Goal: Transaction & Acquisition: Subscribe to service/newsletter

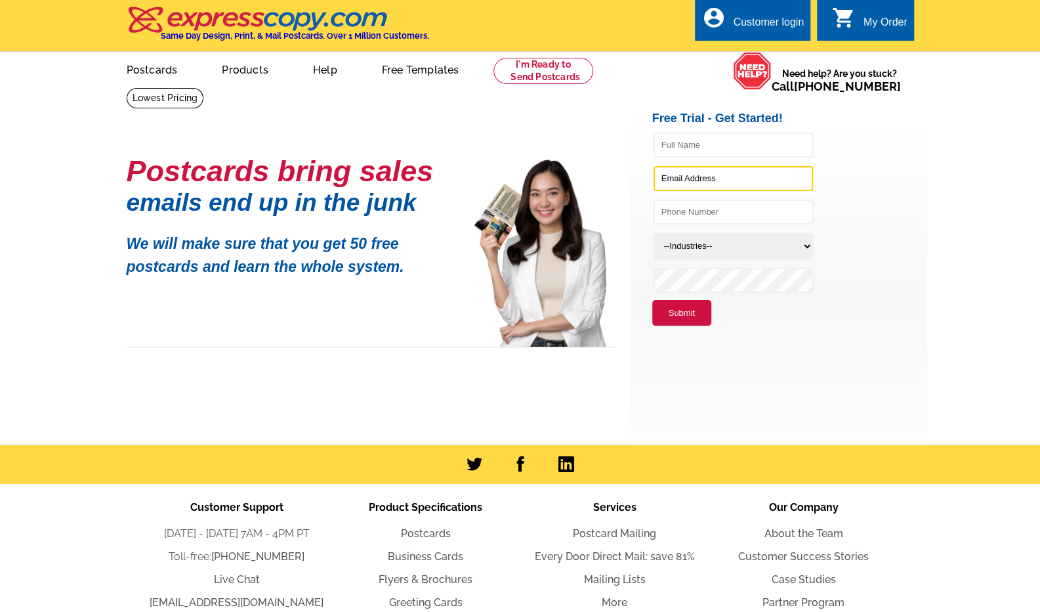
type input "[EMAIL_ADDRESS][DOMAIN_NAME]"
click at [670, 318] on button "Submit" at bounding box center [681, 313] width 59 height 26
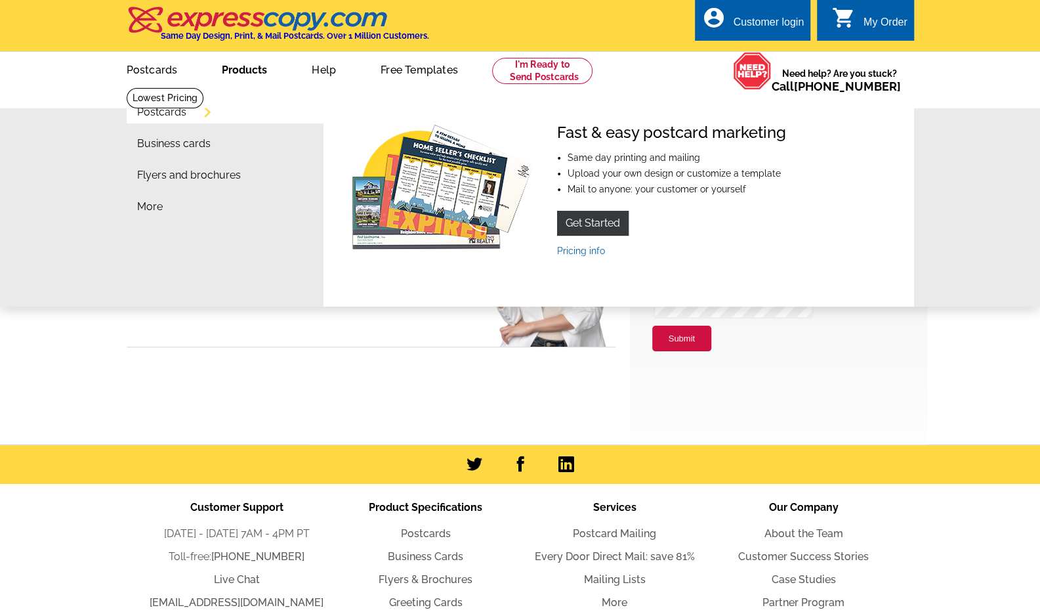
click at [221, 73] on link "Products" at bounding box center [244, 68] width 87 height 31
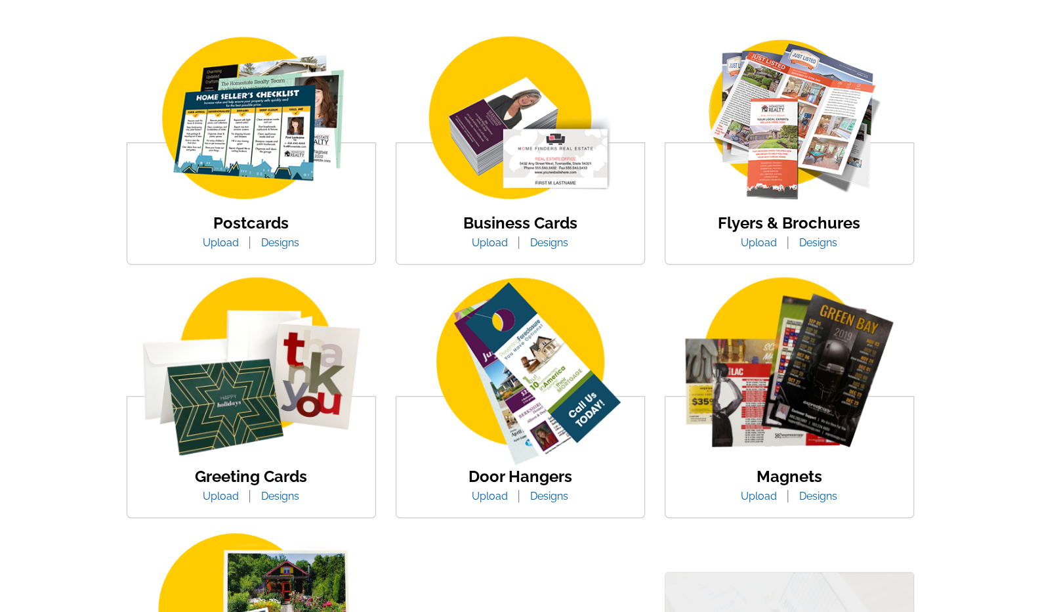
scroll to position [232, 0]
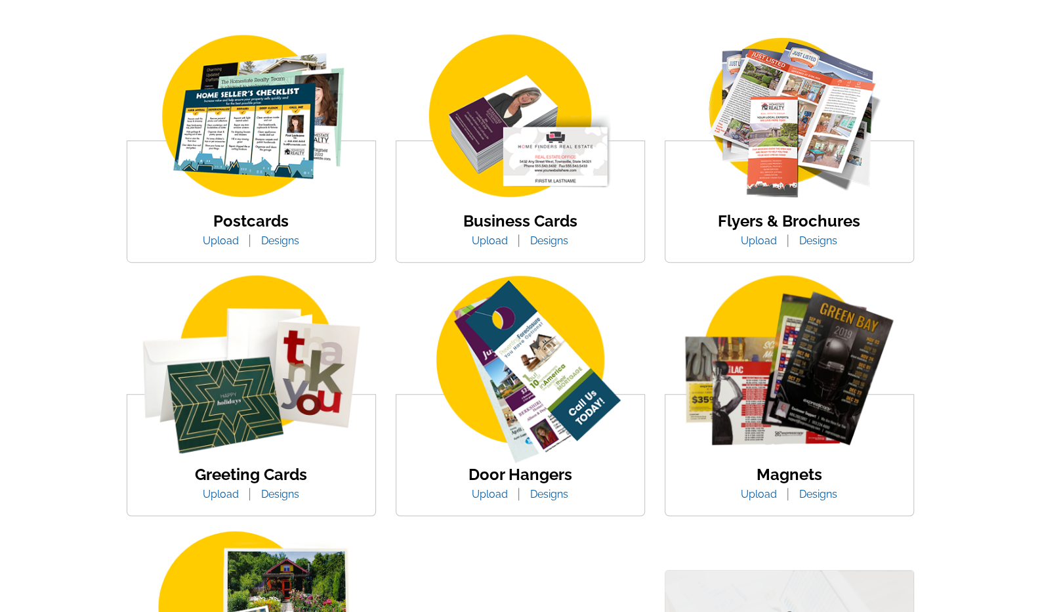
click at [794, 146] on img at bounding box center [789, 117] width 223 height 173
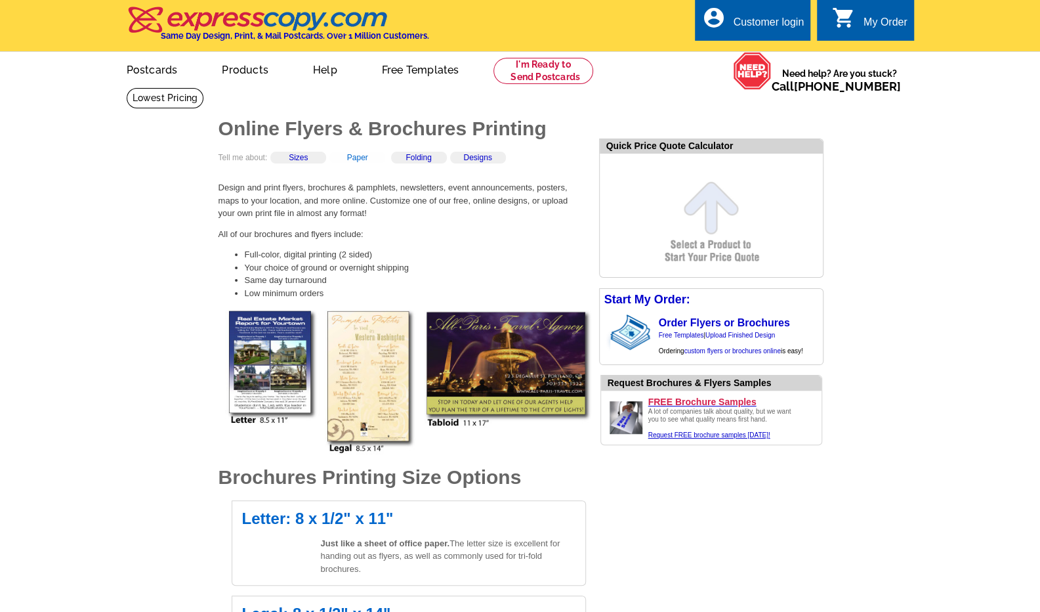
click at [363, 161] on link "Paper" at bounding box center [357, 157] width 21 height 9
